Goal: Transaction & Acquisition: Download file/media

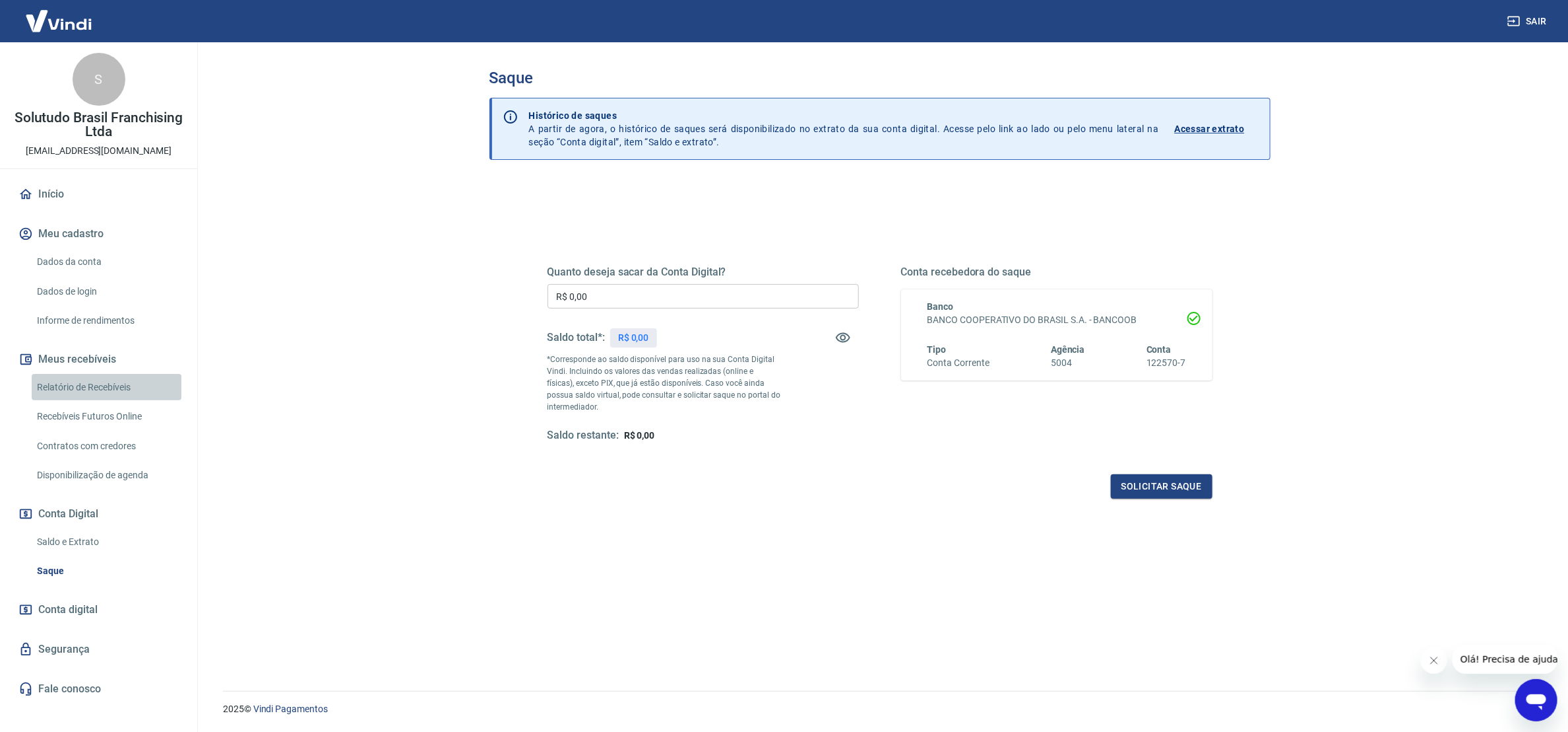
click at [117, 390] on link "Relatório de Recebíveis" at bounding box center [106, 386] width 149 height 27
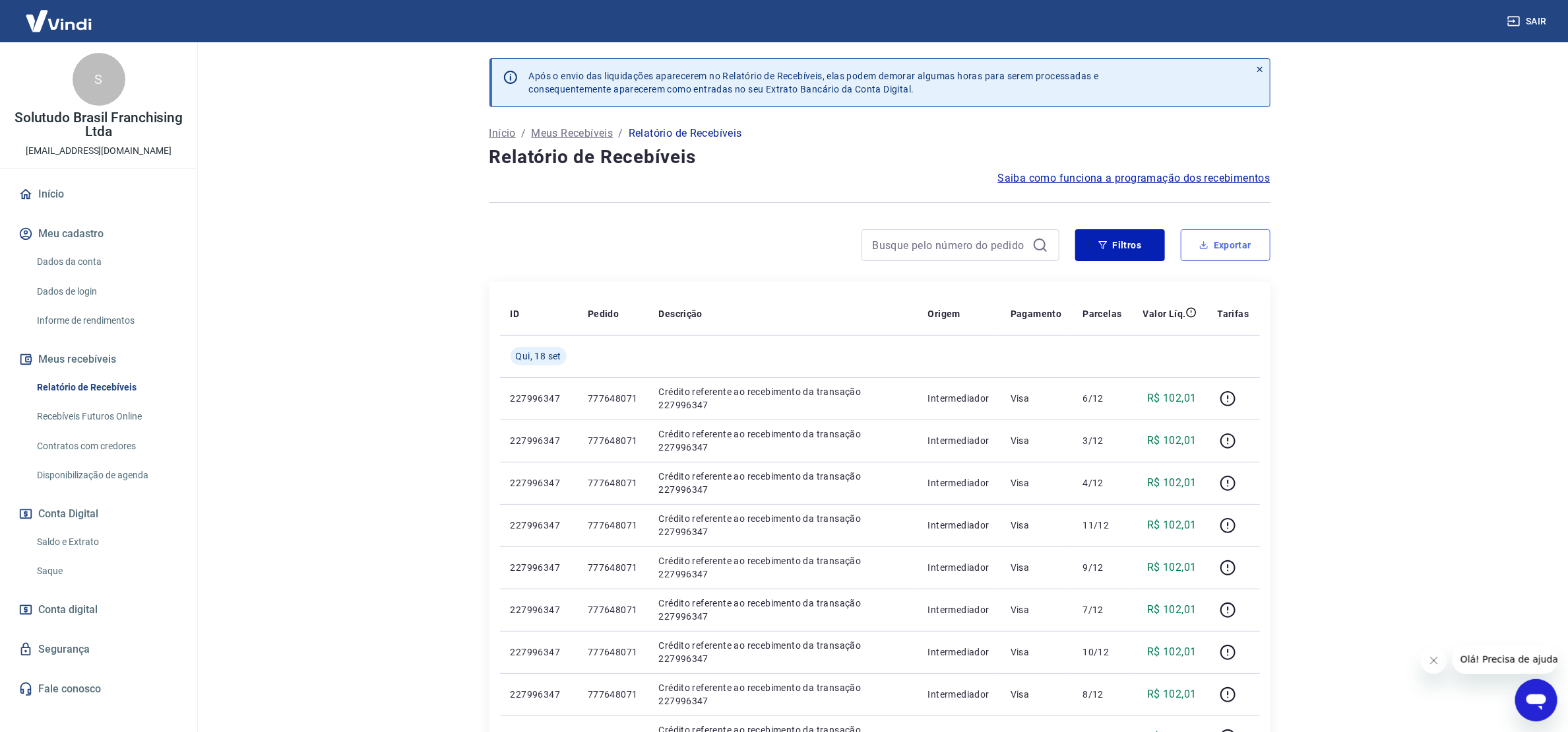
click at [1231, 241] on button "Exportar" at bounding box center [1225, 245] width 90 height 32
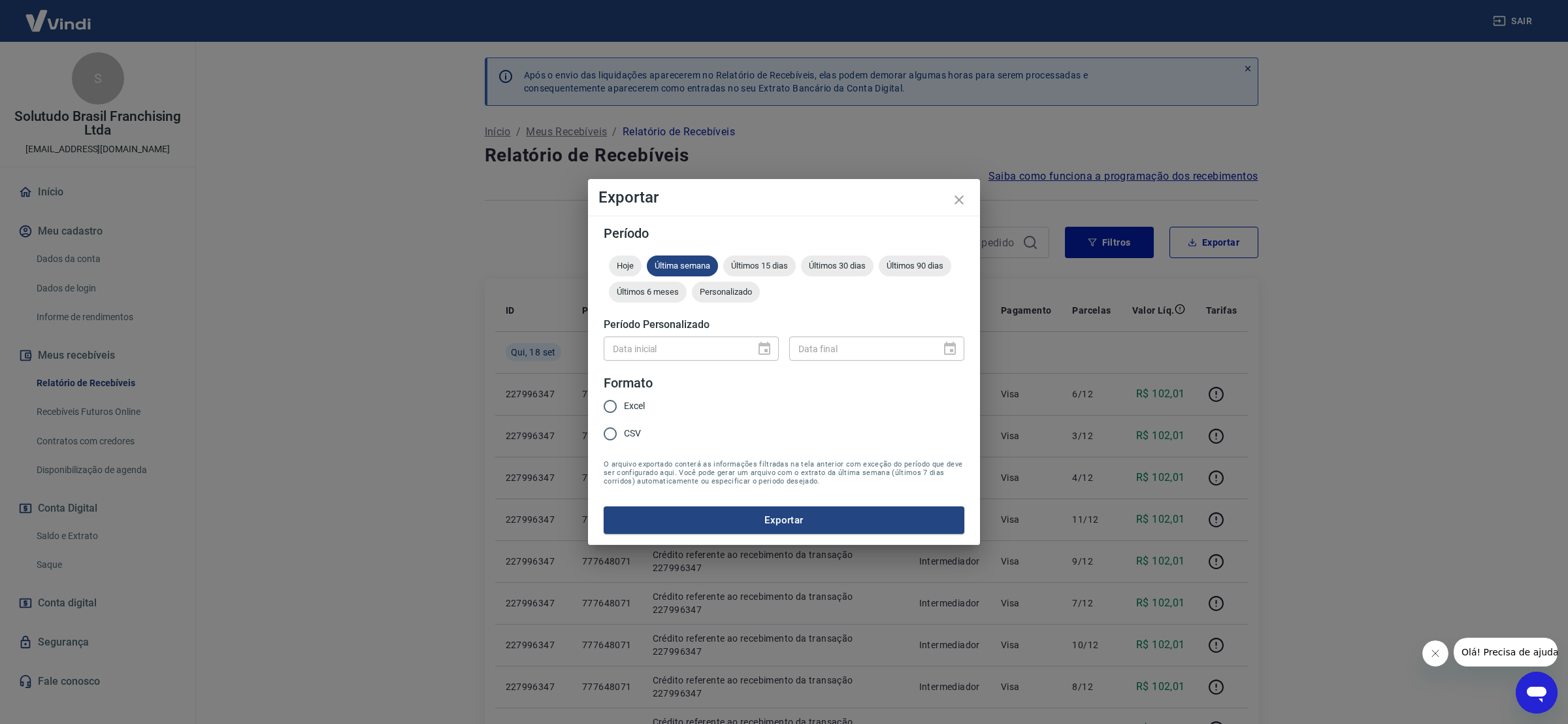
click at [627, 402] on span "Excel" at bounding box center [634, 405] width 21 height 14
click at [624, 402] on input "Excel" at bounding box center [610, 406] width 28 height 28
radio input "true"
click at [791, 267] on span "Últimos 15 dias" at bounding box center [759, 266] width 73 height 10
click at [786, 525] on button "Exportar" at bounding box center [784, 520] width 360 height 28
